Goal: Information Seeking & Learning: Learn about a topic

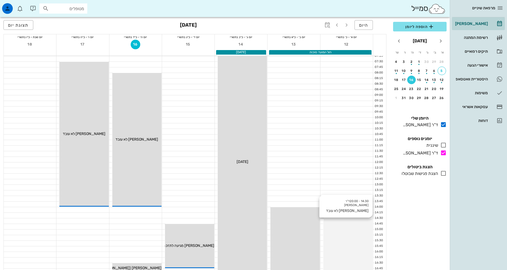
scroll to position [133, 0]
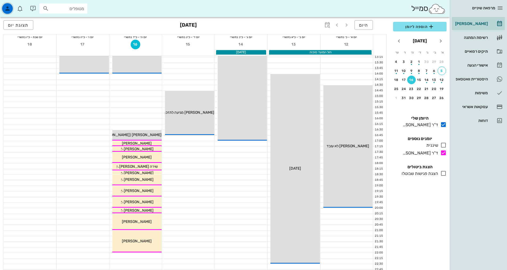
click at [9, 10] on icon "button" at bounding box center [7, 8] width 6 height 6
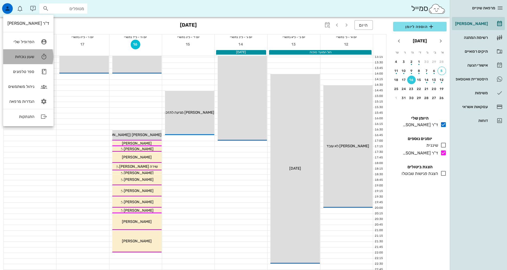
click at [34, 58] on link "שעון נוכחות" at bounding box center [28, 56] width 50 height 15
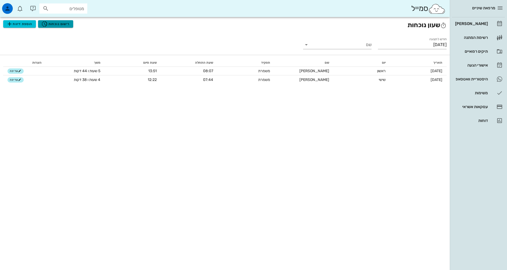
click at [54, 24] on span "רישום נוכחות" at bounding box center [55, 24] width 28 height 6
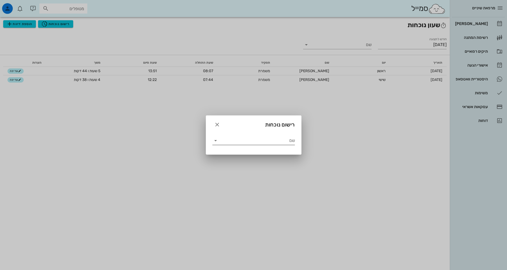
click at [256, 140] on input "שם" at bounding box center [257, 140] width 75 height 9
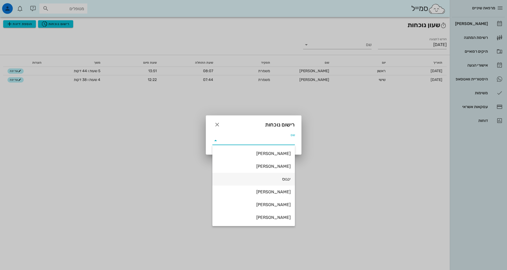
click at [270, 177] on div "ינגוס" at bounding box center [254, 179] width 74 height 5
type input "ינגוס"
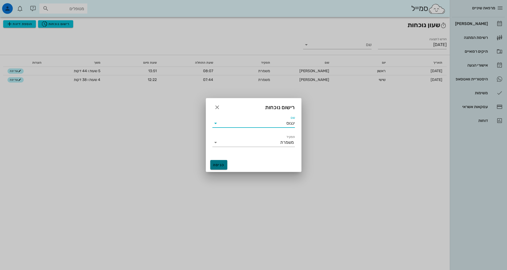
click at [222, 165] on span "כניסה" at bounding box center [219, 165] width 13 height 5
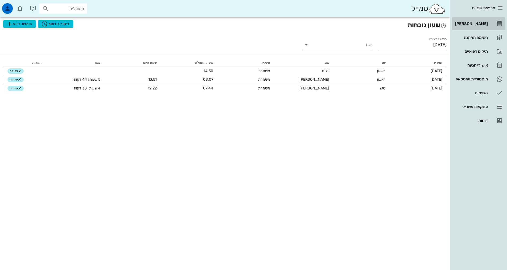
click at [485, 21] on div "[PERSON_NAME]" at bounding box center [471, 23] width 34 height 9
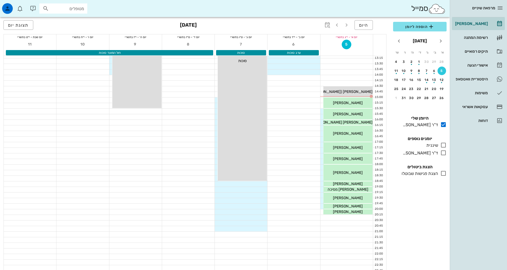
scroll to position [133, 0]
click at [366, 104] on div "[PERSON_NAME]" at bounding box center [348, 102] width 49 height 6
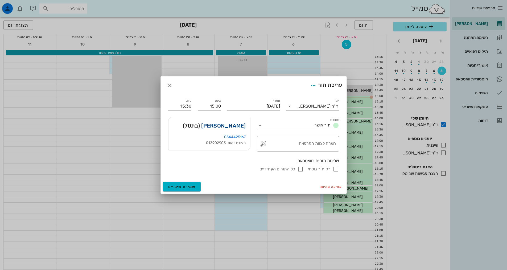
click at [240, 125] on link "[PERSON_NAME]" at bounding box center [223, 125] width 44 height 9
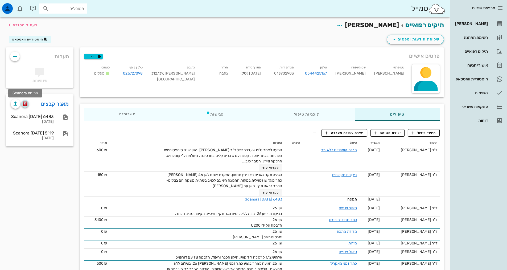
click at [25, 103] on img "button" at bounding box center [25, 103] width 5 height 5
click at [25, 105] on img "button" at bounding box center [25, 103] width 5 height 5
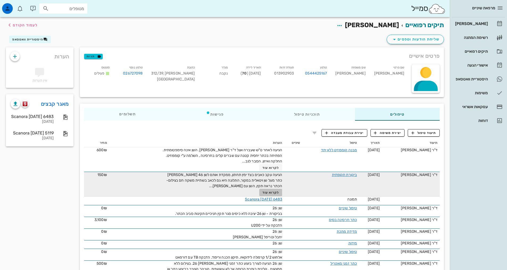
click at [270, 192] on span "לקרוא עוד" at bounding box center [271, 193] width 17 height 4
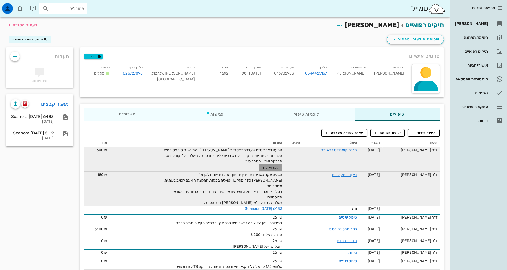
click at [277, 168] on span "לקרוא עוד" at bounding box center [271, 168] width 17 height 4
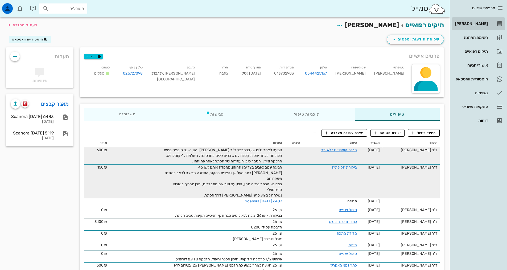
click at [477, 22] on div "[PERSON_NAME]" at bounding box center [471, 24] width 34 height 4
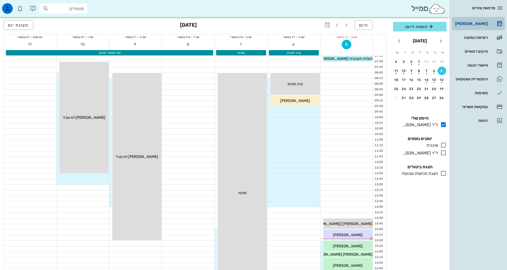
click at [476, 23] on div "[PERSON_NAME]" at bounding box center [471, 24] width 34 height 4
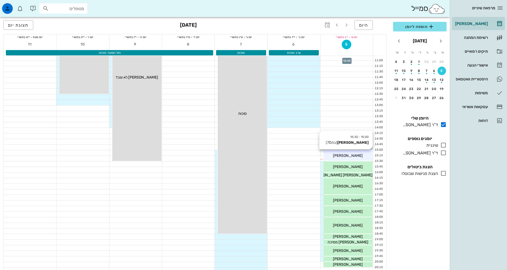
scroll to position [80, 0]
click at [350, 166] on span "[PERSON_NAME]" at bounding box center [348, 166] width 30 height 5
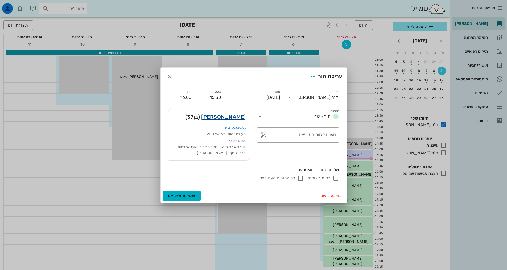
click at [237, 120] on link "[PERSON_NAME]" at bounding box center [223, 117] width 44 height 9
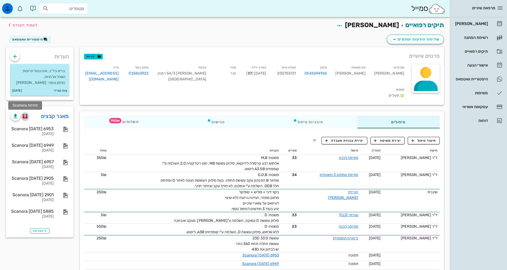
click at [24, 115] on img "button" at bounding box center [25, 116] width 5 height 5
click at [464, 24] on div "[PERSON_NAME]" at bounding box center [471, 24] width 34 height 4
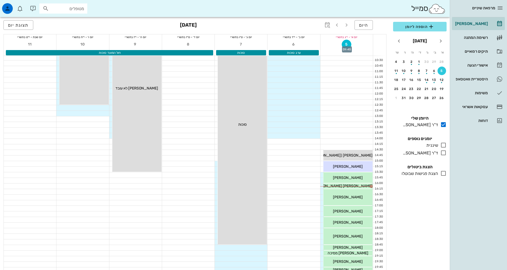
scroll to position [80, 0]
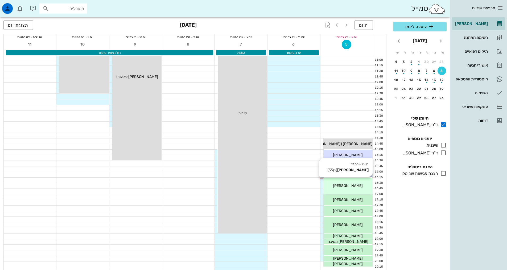
click at [359, 183] on div "[PERSON_NAME]" at bounding box center [348, 186] width 49 height 6
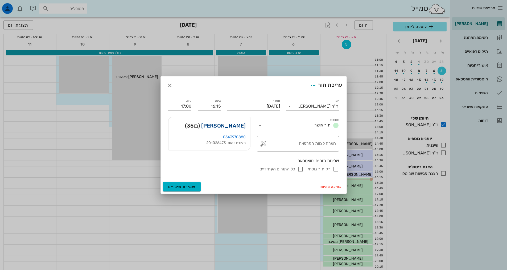
click at [241, 124] on link "[PERSON_NAME]" at bounding box center [223, 125] width 44 height 9
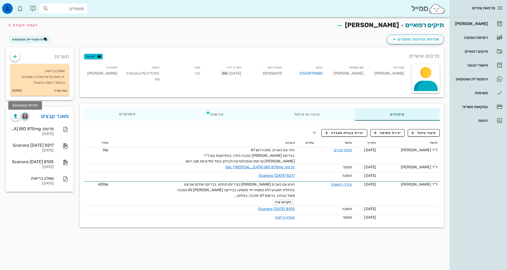
click at [24, 117] on img "button" at bounding box center [25, 116] width 5 height 5
click at [475, 22] on div "[PERSON_NAME]" at bounding box center [471, 24] width 34 height 4
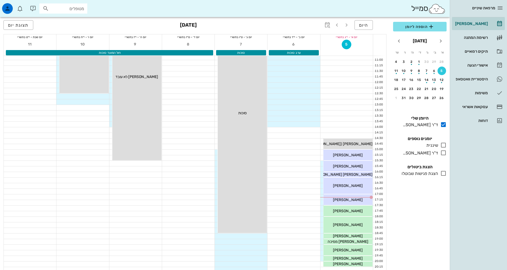
scroll to position [160, 0]
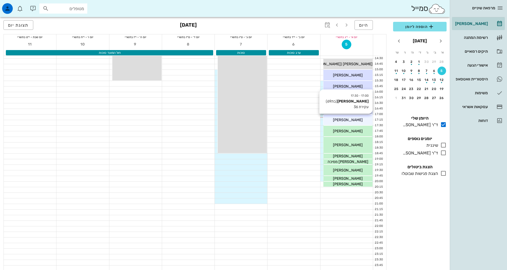
click at [347, 119] on span "[PERSON_NAME]" at bounding box center [348, 120] width 30 height 5
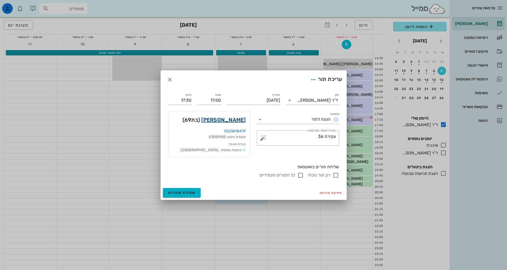
click at [241, 120] on link "[PERSON_NAME]" at bounding box center [223, 120] width 44 height 9
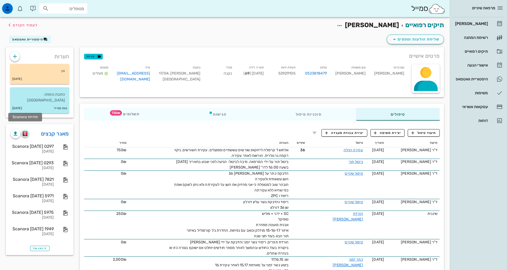
click at [26, 131] on img "button" at bounding box center [25, 133] width 5 height 5
drag, startPoint x: 479, startPoint y: 28, endPoint x: 470, endPoint y: 36, distance: 11.9
click at [479, 28] on link "[PERSON_NAME]" at bounding box center [478, 23] width 53 height 13
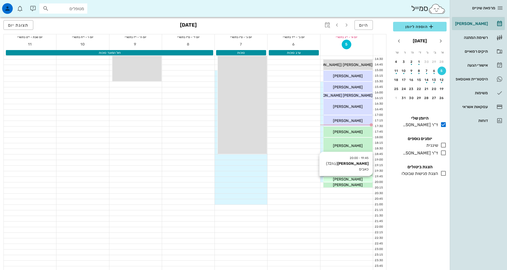
scroll to position [161, 0]
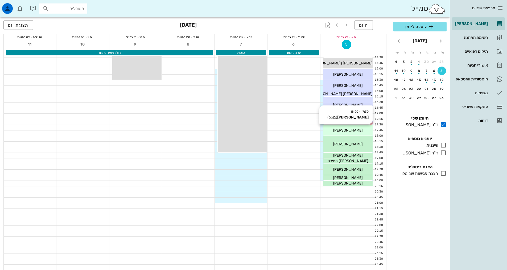
click at [358, 128] on div "[PERSON_NAME]" at bounding box center [348, 131] width 49 height 6
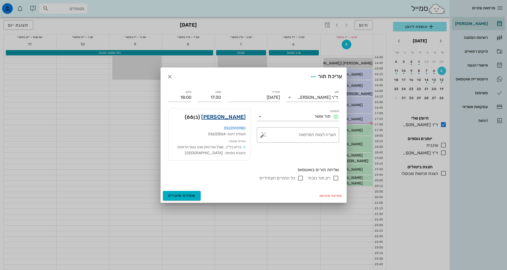
click at [236, 116] on link "[PERSON_NAME]" at bounding box center [223, 117] width 44 height 9
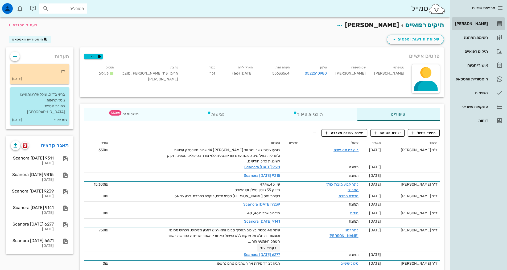
click at [469, 22] on div "[PERSON_NAME]" at bounding box center [471, 24] width 34 height 4
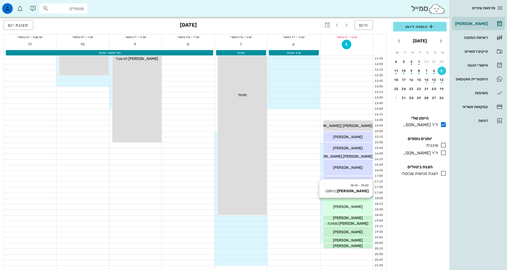
scroll to position [133, 0]
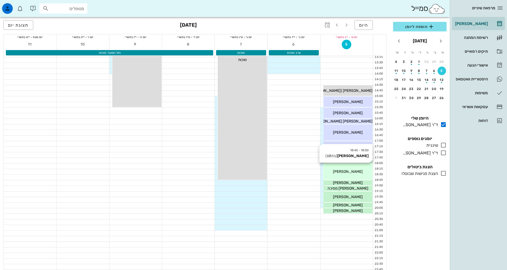
click at [354, 171] on span "[PERSON_NAME]" at bounding box center [348, 171] width 30 height 5
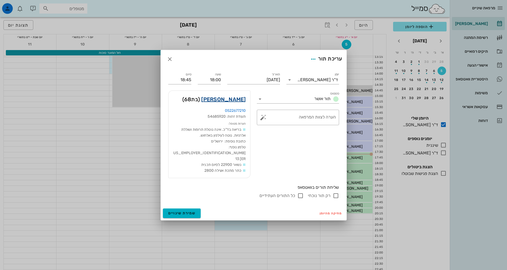
click at [232, 104] on link "[PERSON_NAME]" at bounding box center [223, 99] width 44 height 9
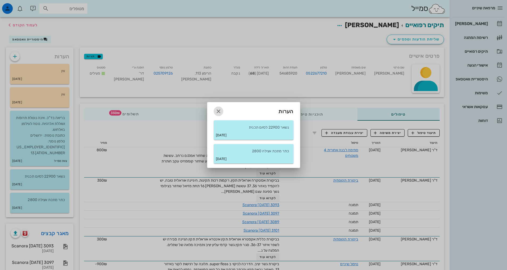
click at [217, 113] on icon "button" at bounding box center [218, 111] width 6 height 6
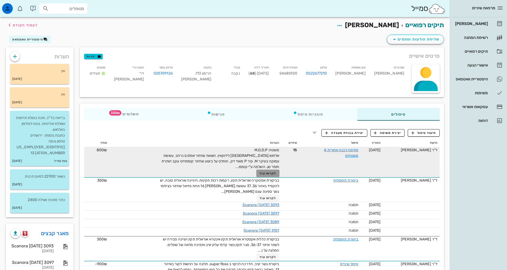
click at [260, 173] on span "לקרוא עוד" at bounding box center [268, 173] width 17 height 4
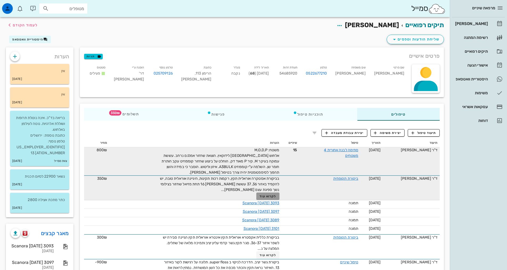
click at [268, 197] on span "לקרוא עוד" at bounding box center [268, 196] width 17 height 4
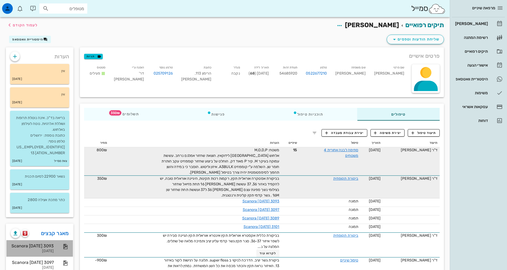
click at [45, 243] on div "Scanora [DATE] 3093" at bounding box center [32, 245] width 43 height 5
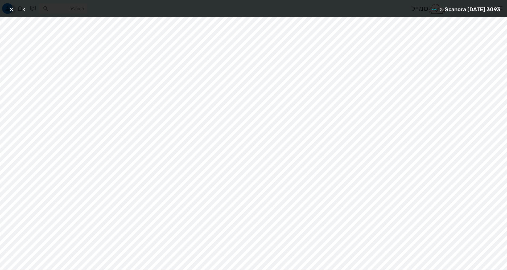
click at [9, 10] on icon "button" at bounding box center [11, 9] width 6 height 6
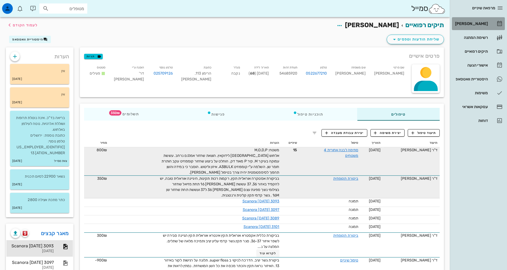
click at [487, 20] on div "[PERSON_NAME]" at bounding box center [471, 23] width 34 height 9
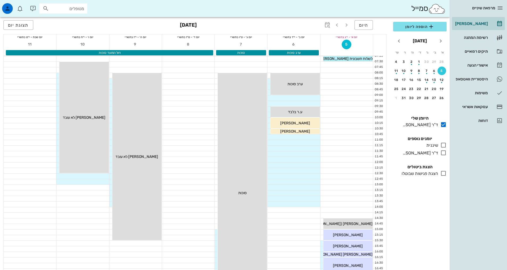
scroll to position [161, 0]
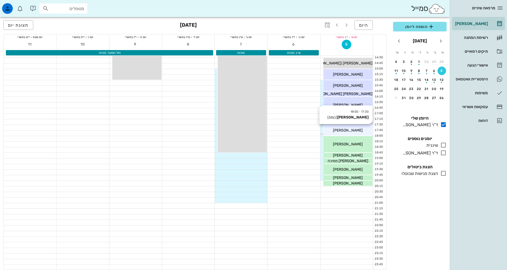
click at [352, 131] on span "[PERSON_NAME]" at bounding box center [348, 130] width 30 height 5
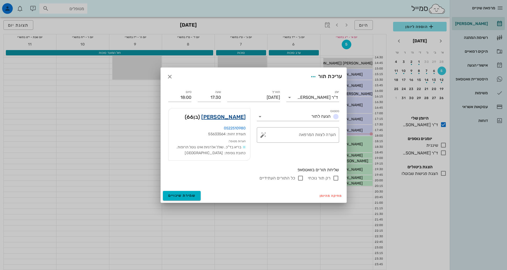
click at [242, 116] on link "[PERSON_NAME]" at bounding box center [223, 117] width 44 height 9
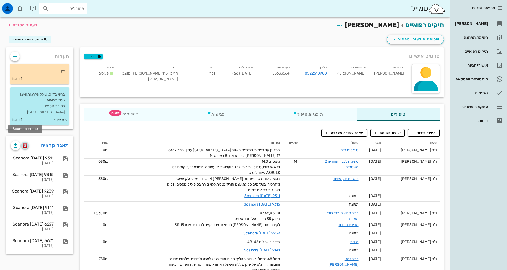
click at [26, 143] on img "button" at bounding box center [25, 145] width 5 height 5
click at [475, 23] on div "[PERSON_NAME]" at bounding box center [471, 24] width 34 height 4
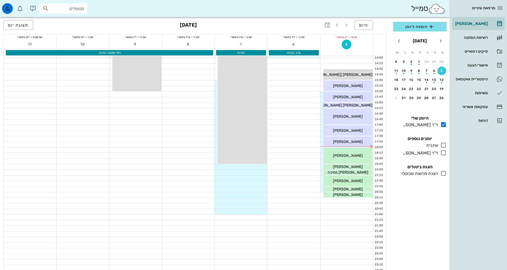
scroll to position [160, 0]
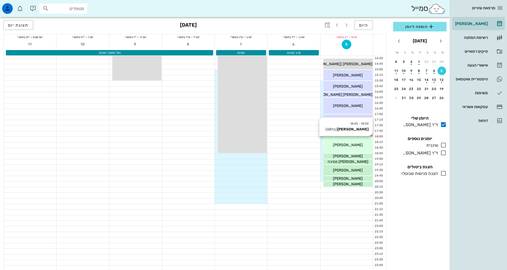
click at [353, 144] on span "[PERSON_NAME]" at bounding box center [348, 145] width 30 height 5
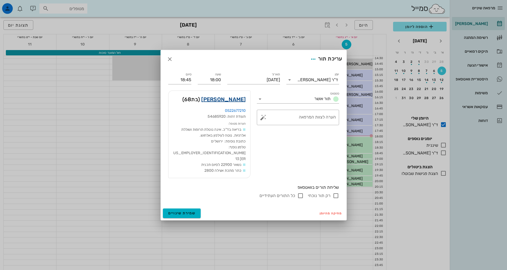
click at [237, 104] on link "[PERSON_NAME]" at bounding box center [223, 99] width 44 height 9
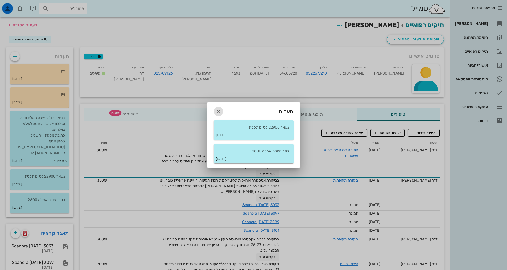
click at [218, 110] on icon "button" at bounding box center [218, 111] width 6 height 6
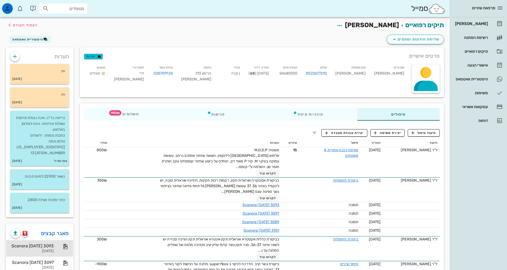
click at [47, 243] on div "Scanora [DATE] 3093" at bounding box center [32, 245] width 43 height 5
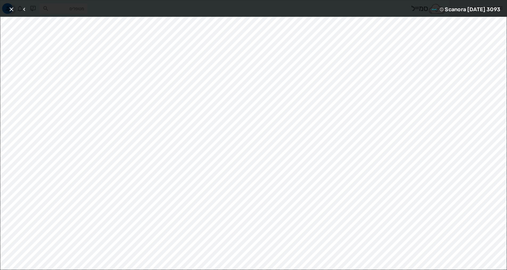
click at [13, 9] on icon "button" at bounding box center [11, 9] width 6 height 6
